Goal: Task Accomplishment & Management: Use online tool/utility

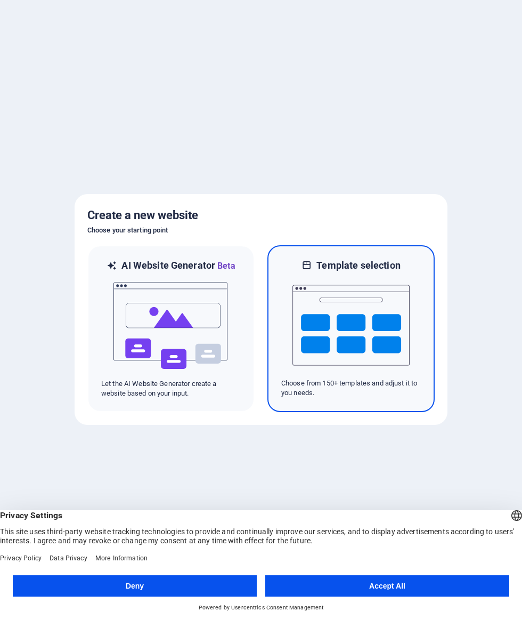
click at [363, 355] on img at bounding box center [351, 325] width 117 height 107
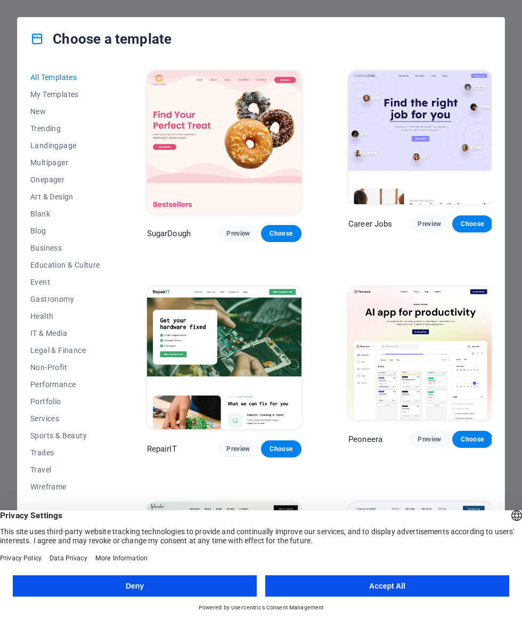
click at [42, 148] on span "Landingpage" at bounding box center [65, 145] width 70 height 9
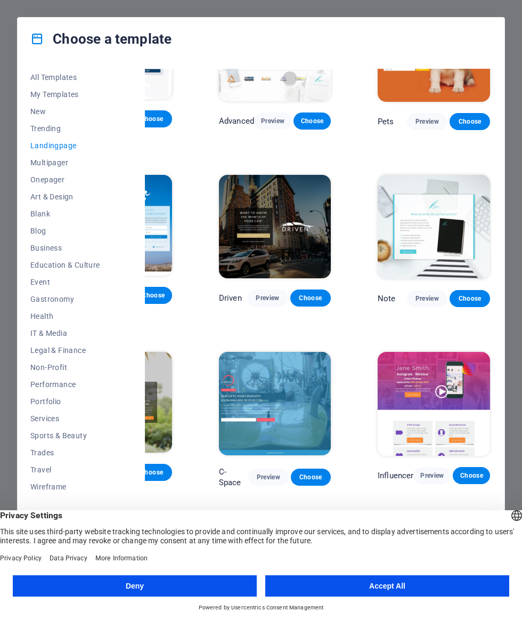
scroll to position [434, 84]
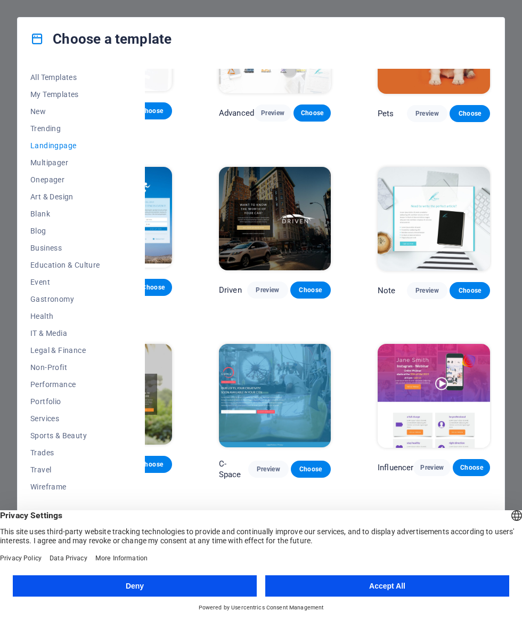
click at [272, 289] on span "Preview" at bounding box center [267, 290] width 23 height 9
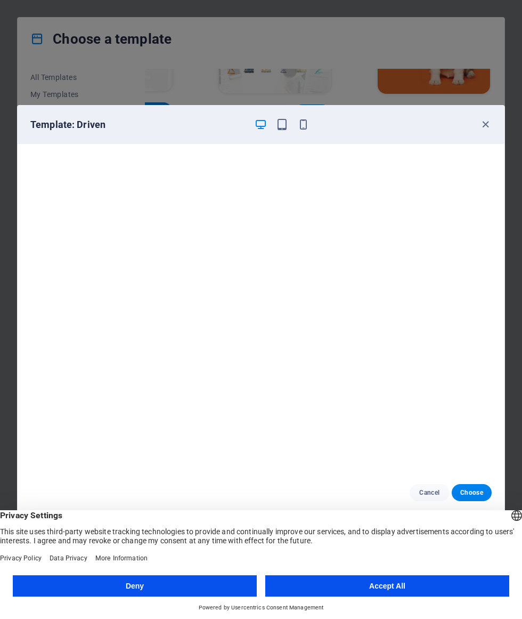
click at [485, 128] on icon "button" at bounding box center [486, 124] width 12 height 12
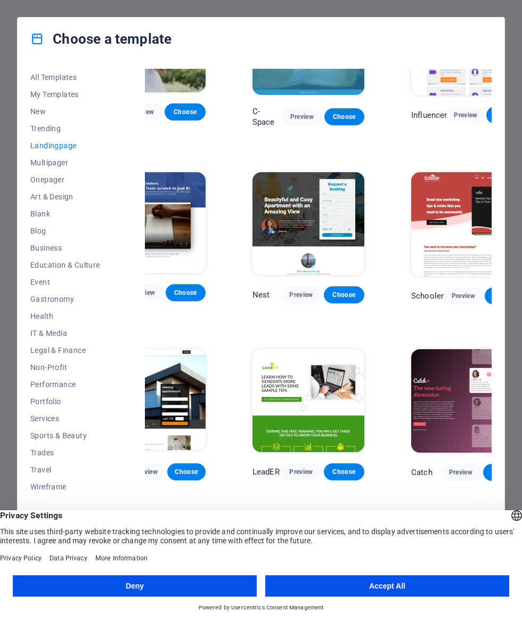
scroll to position [786, 51]
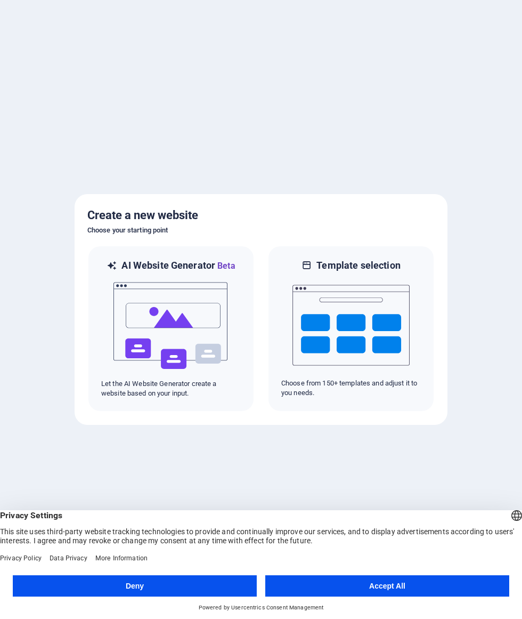
click at [187, 586] on button "Deny" at bounding box center [135, 585] width 244 height 21
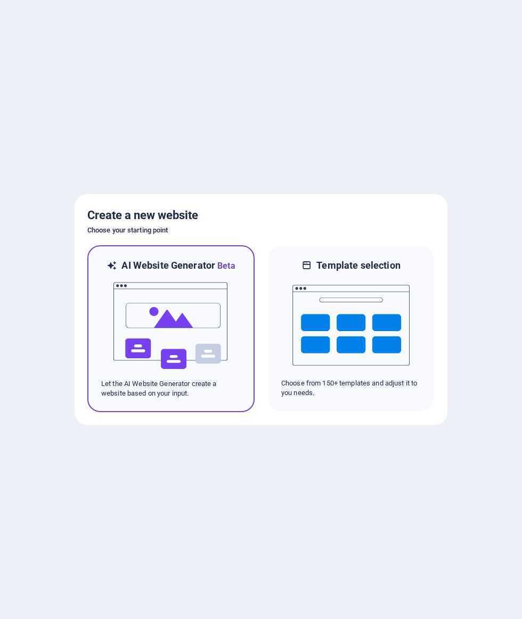
click at [152, 327] on img at bounding box center [170, 325] width 117 height 107
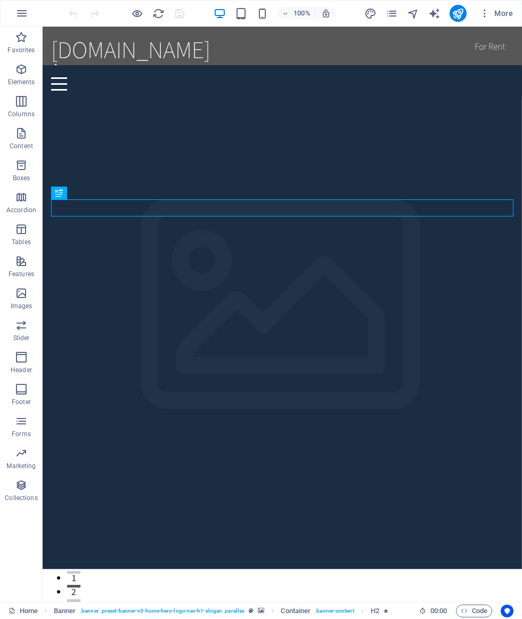
click at [10, 136] on span "Content" at bounding box center [21, 140] width 43 height 26
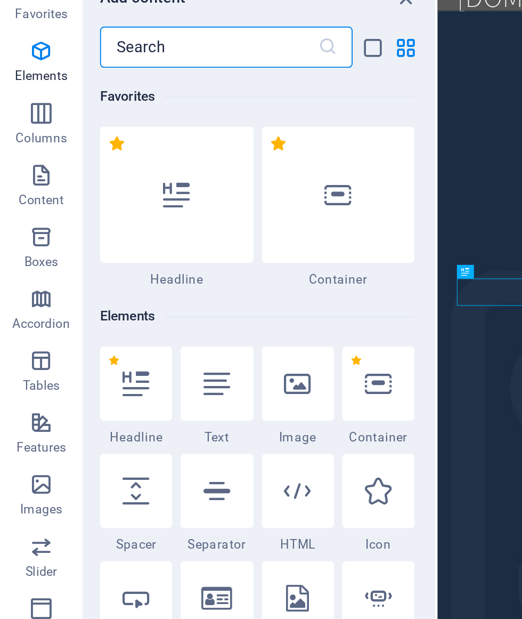
scroll to position [1864, 0]
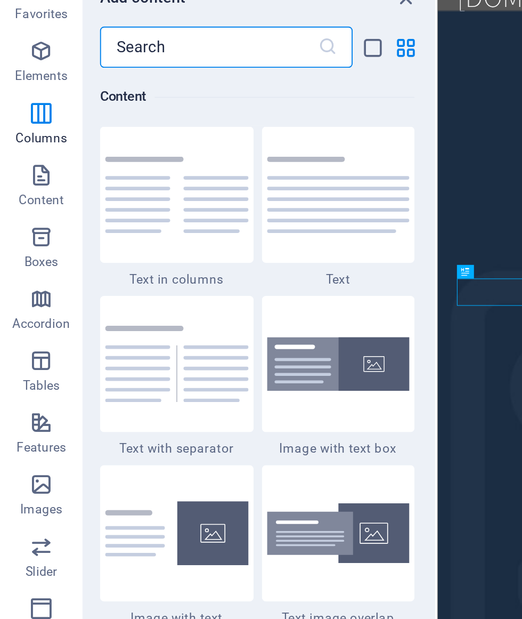
click at [17, 63] on icon "button" at bounding box center [21, 69] width 13 height 13
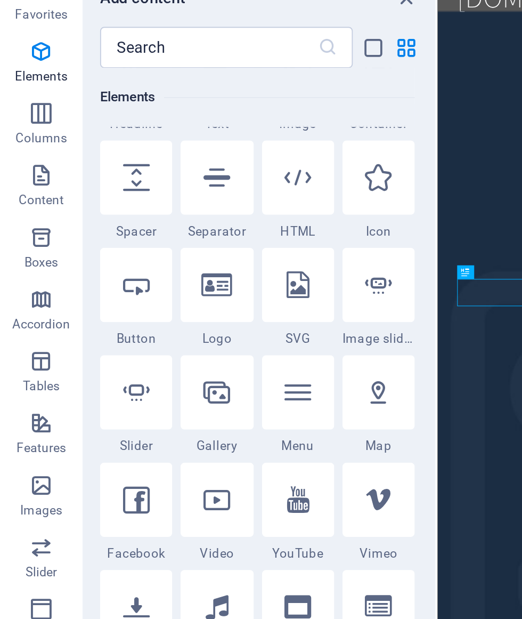
scroll to position [113, 0]
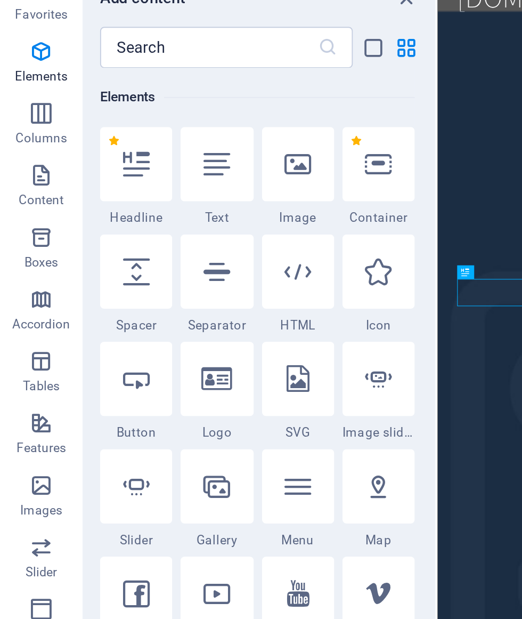
click at [156, 176] on icon at bounding box center [154, 183] width 14 height 14
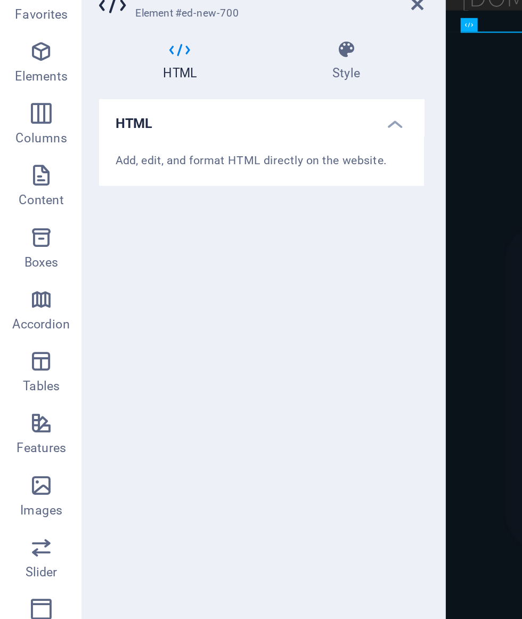
click at [155, 121] on div "Add, edit, and format HTML directly on the website." at bounding box center [135, 125] width 151 height 9
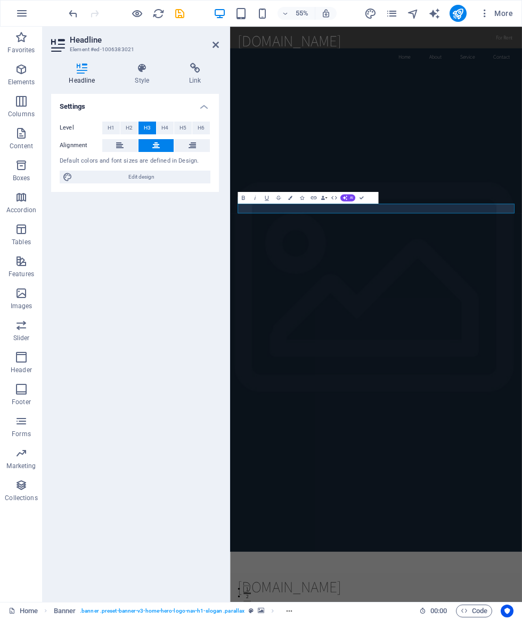
click at [216, 43] on icon at bounding box center [216, 44] width 6 height 9
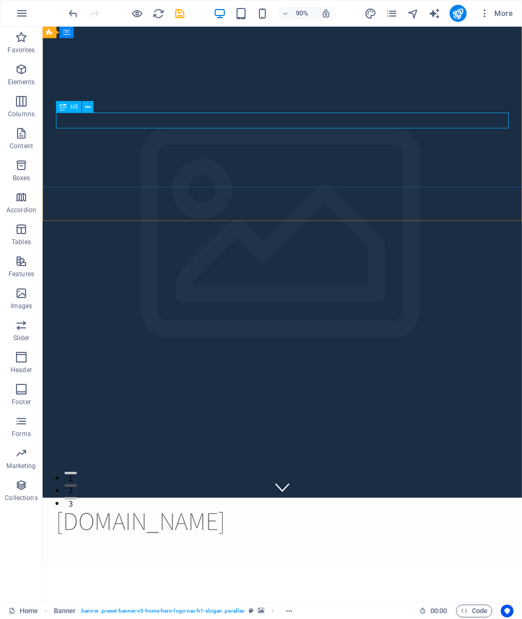
scroll to position [0, 0]
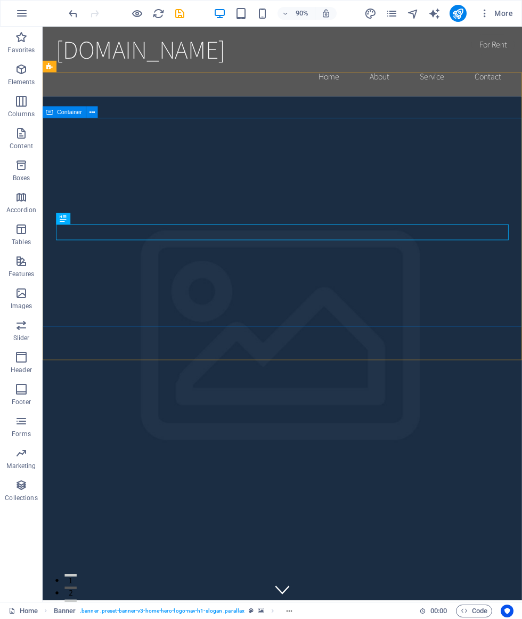
click at [58, 113] on span "Container" at bounding box center [69, 112] width 25 height 6
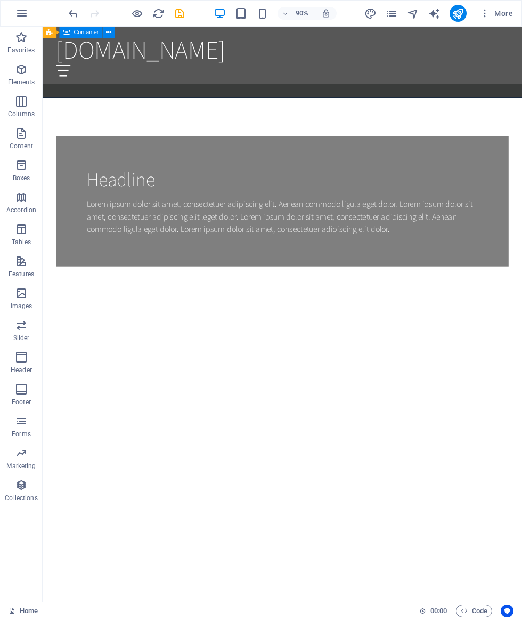
scroll to position [1180, 0]
